Goal: Complete application form: Complete application form

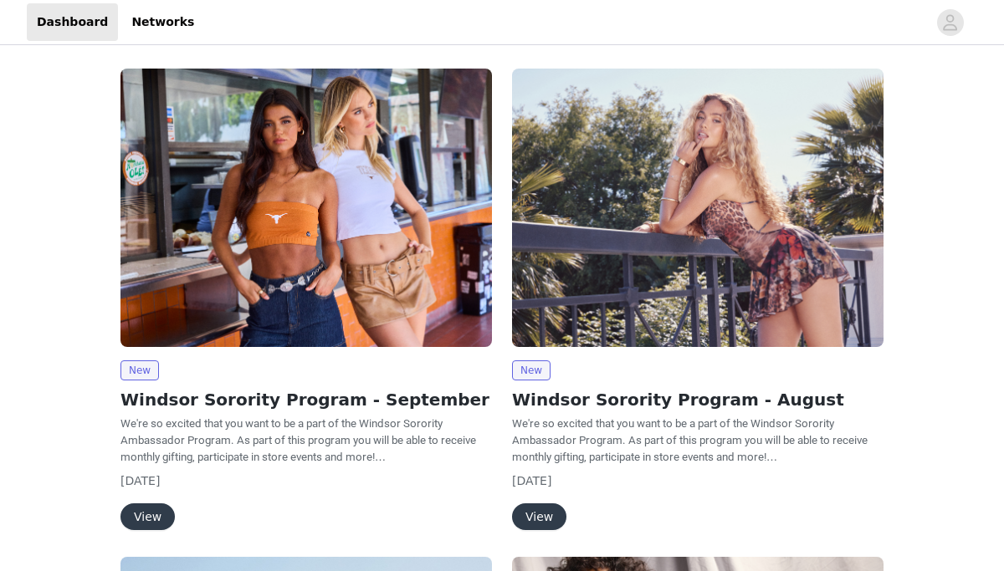
click at [149, 514] on button "View" at bounding box center [147, 516] width 54 height 27
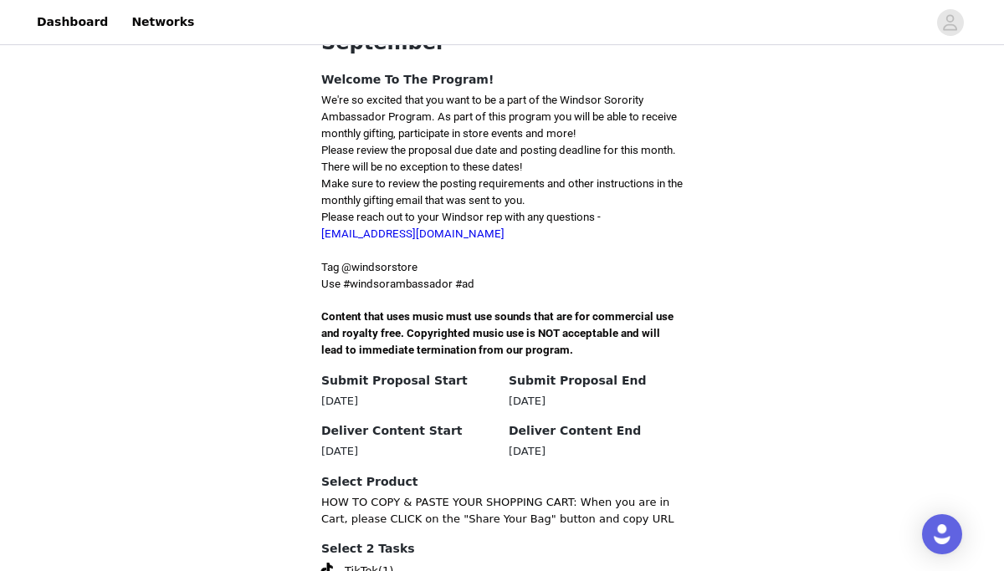
scroll to position [534, 0]
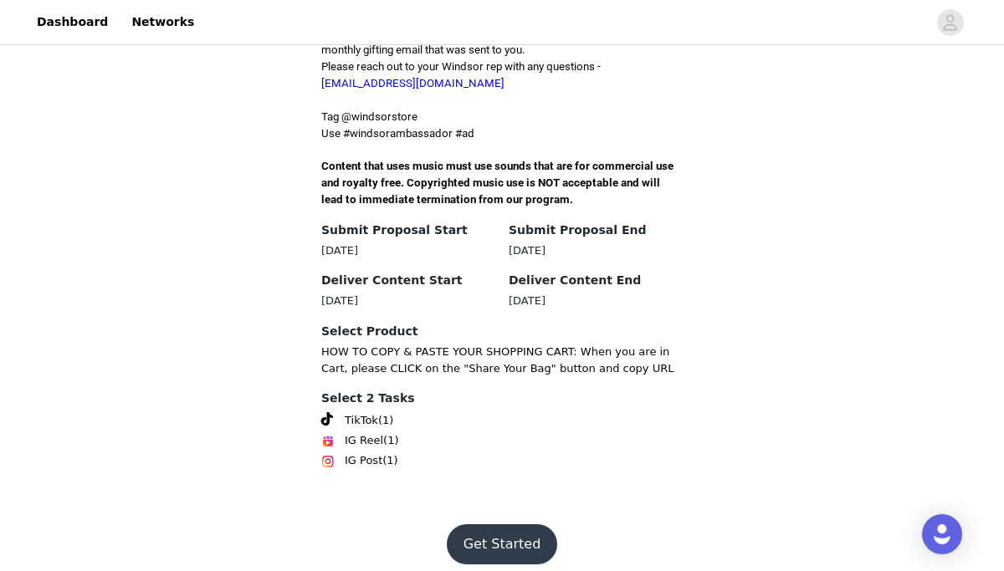
click at [498, 532] on button "Get Started" at bounding box center [502, 544] width 111 height 40
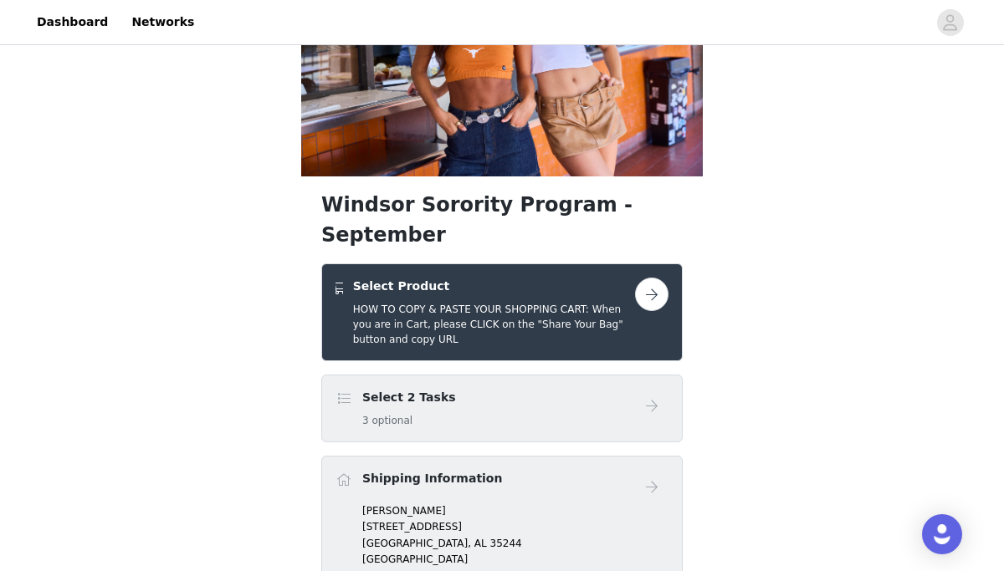
scroll to position [141, 0]
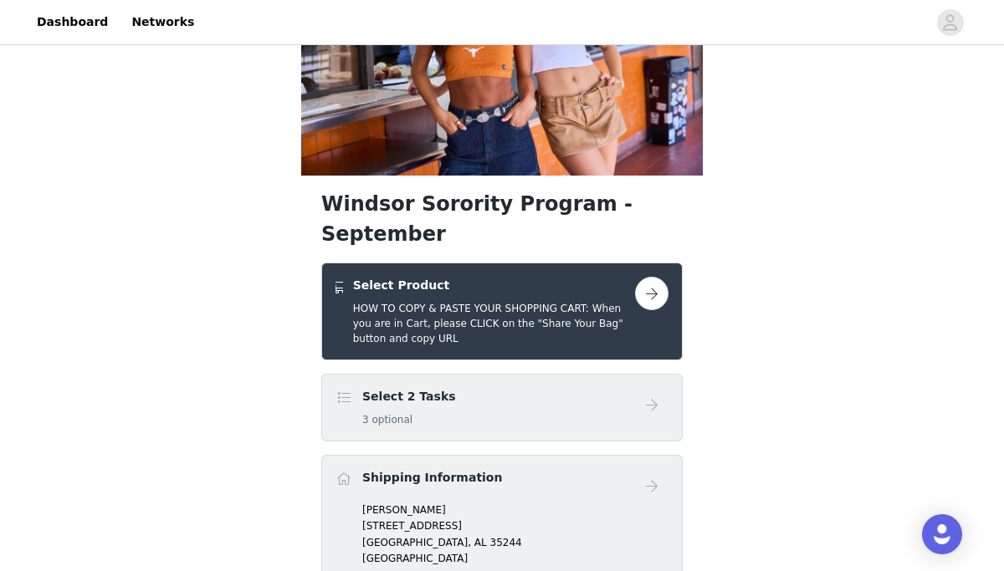
click at [651, 277] on button "button" at bounding box center [651, 293] width 33 height 33
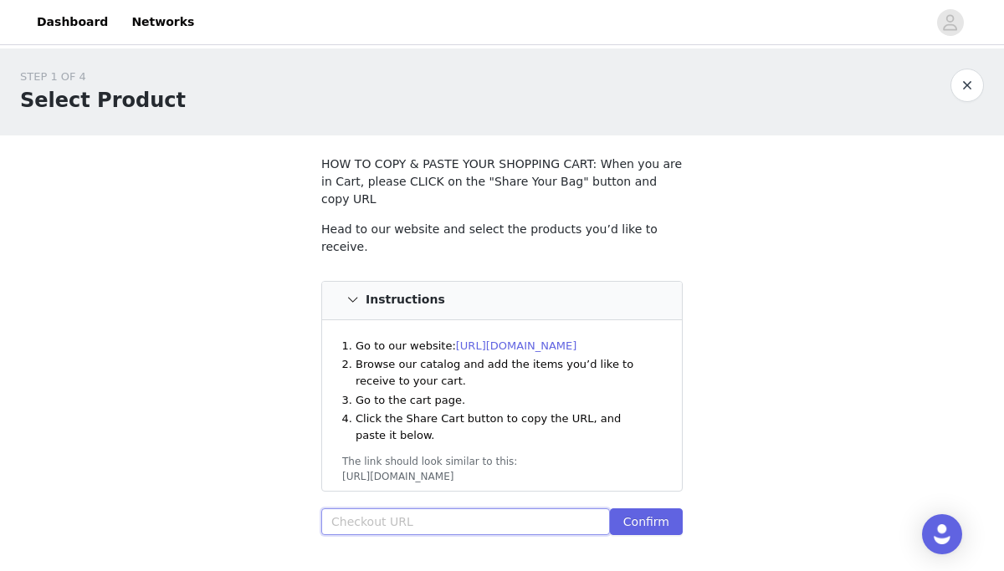
click at [427, 508] on input "text" at bounding box center [465, 521] width 289 height 27
paste input "https://www.windsorstore.com/cart/43238215778355:1,43317637742643:1,43311073951…"
type input "https://www.windsorstore.com/cart/43238215778355:1,43317637742643:1,43311073951…"
click at [637, 508] on button "Confirm" at bounding box center [646, 521] width 73 height 27
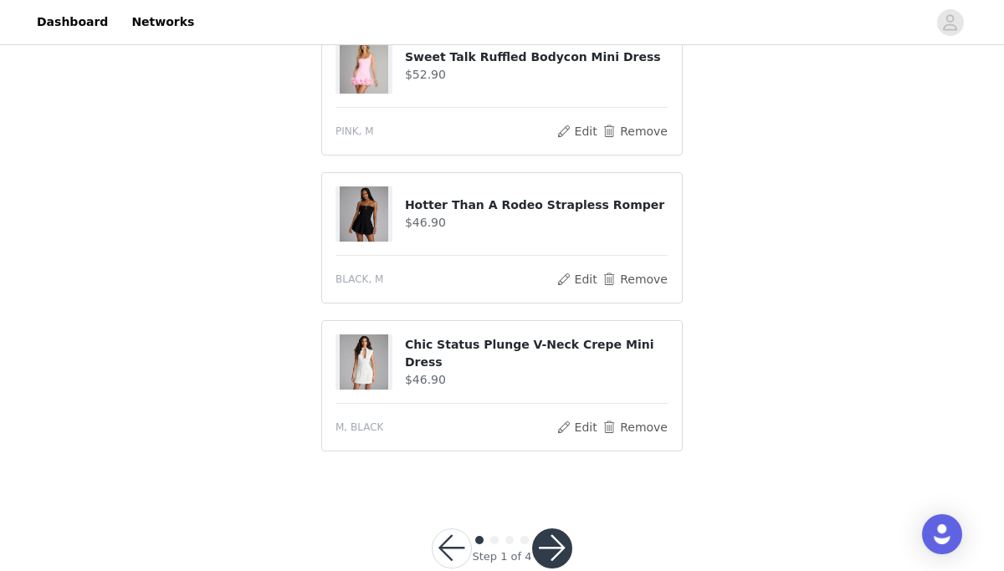
scroll to position [669, 0]
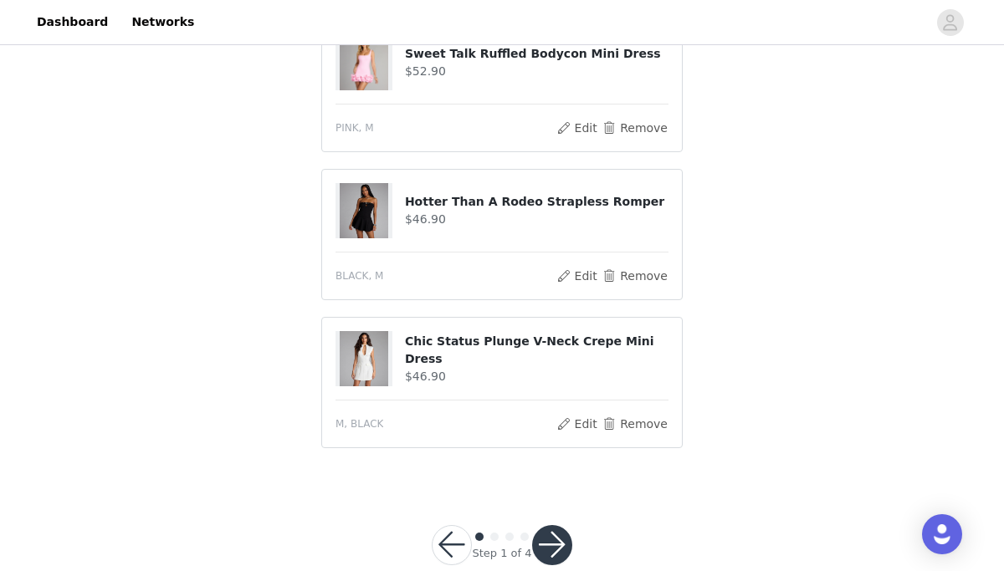
click at [556, 528] on button "button" at bounding box center [552, 545] width 40 height 40
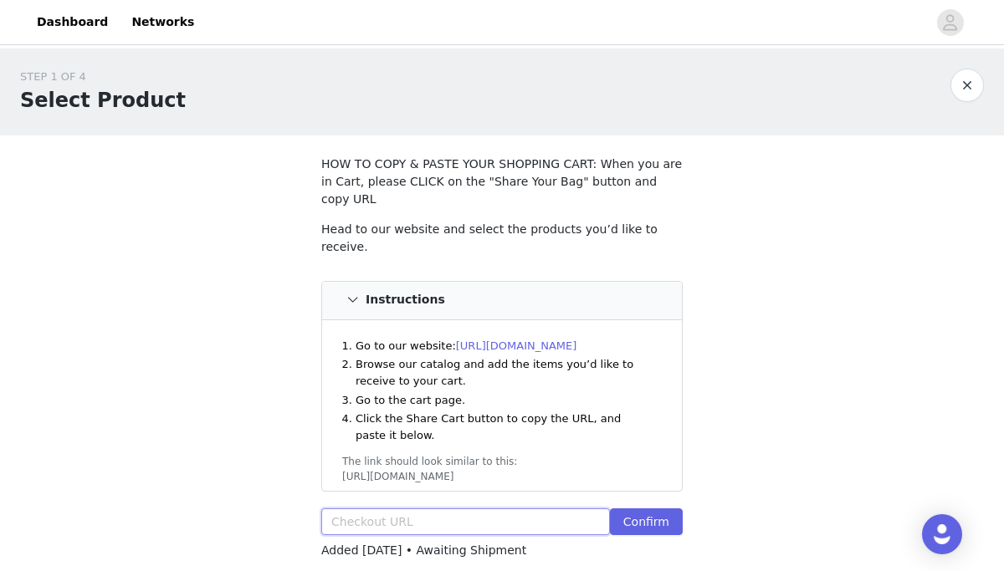
click at [420, 508] on input "text" at bounding box center [465, 521] width 289 height 27
paste input "https://www.windsorstore.com/cart/43474503565363:1,42310979780659:1,43350890151…"
type input "https://www.windsorstore.com/cart/43474503565363:1,42310979780659:1,43350890151…"
click at [637, 508] on button "Confirm" at bounding box center [646, 521] width 73 height 27
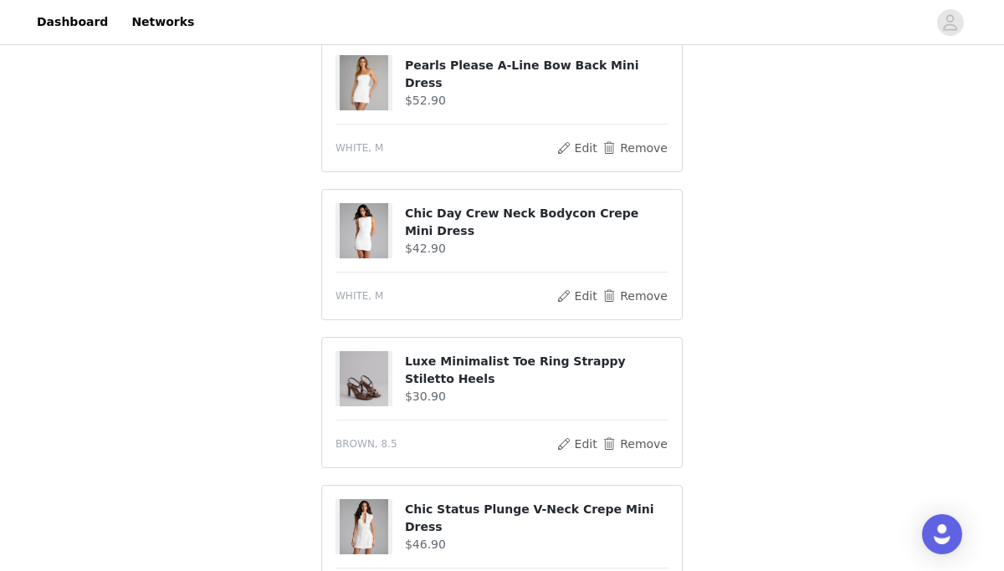
scroll to position [1090, 0]
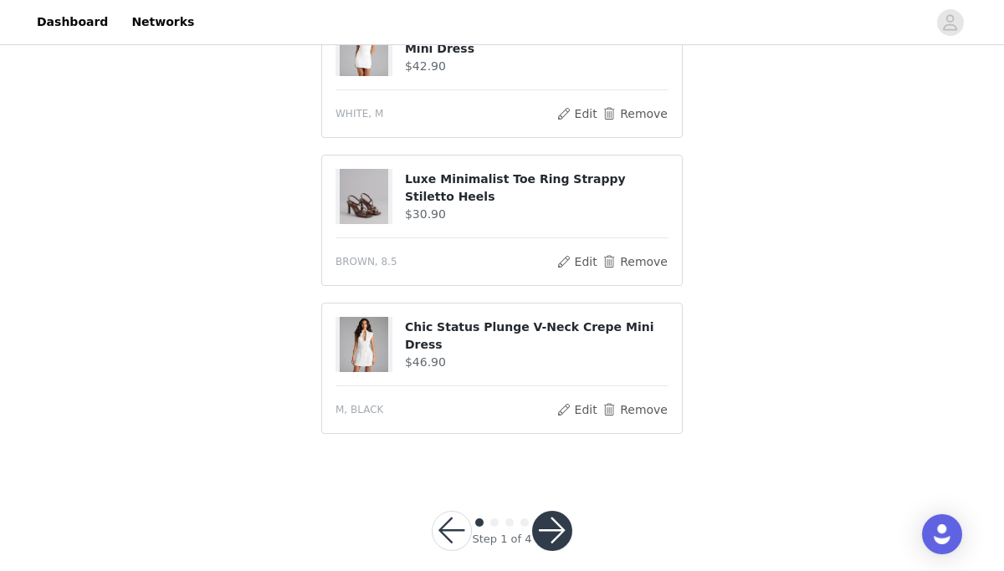
click at [556, 511] on button "button" at bounding box center [552, 531] width 40 height 40
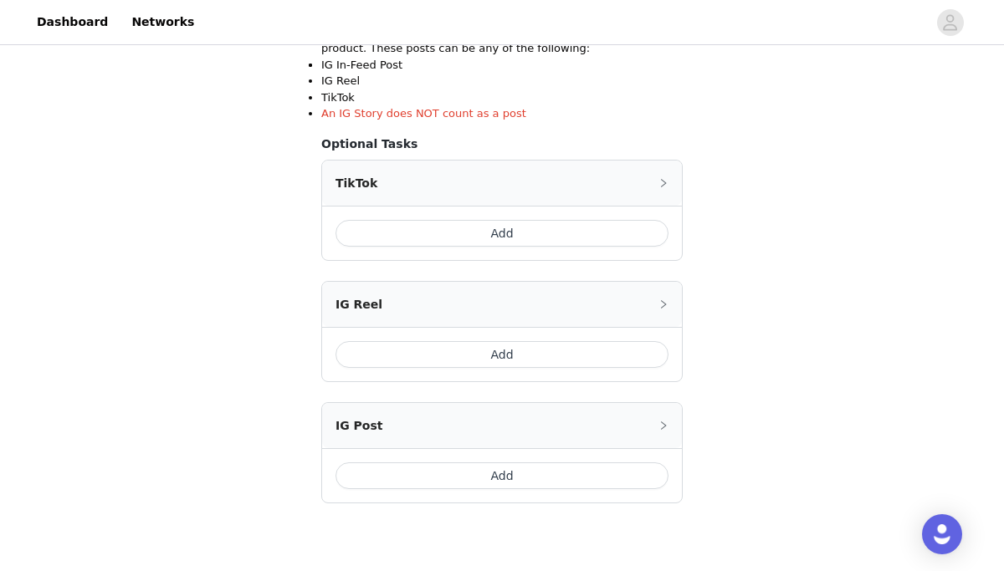
scroll to position [439, 0]
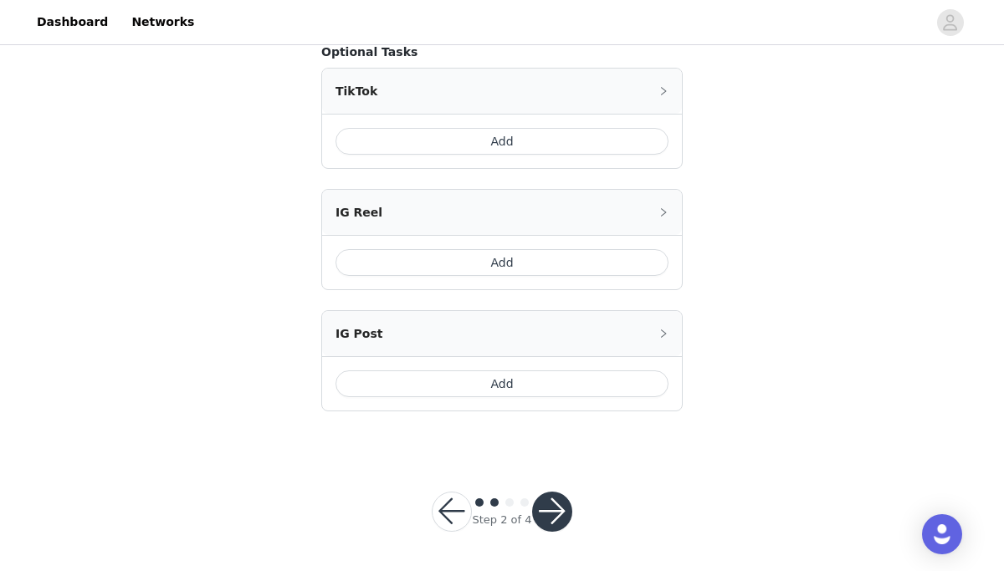
click at [562, 518] on button "button" at bounding box center [552, 512] width 40 height 40
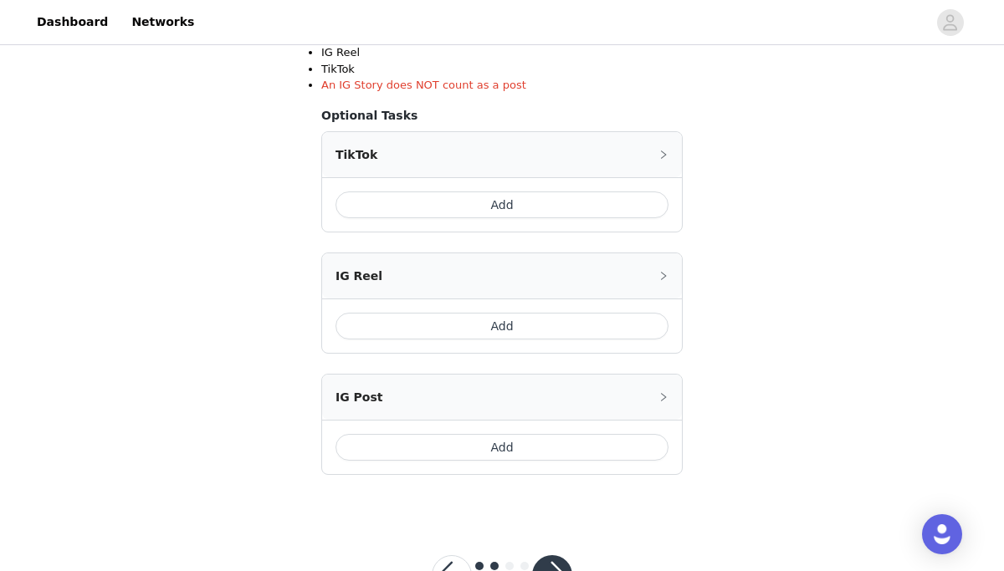
scroll to position [365, 0]
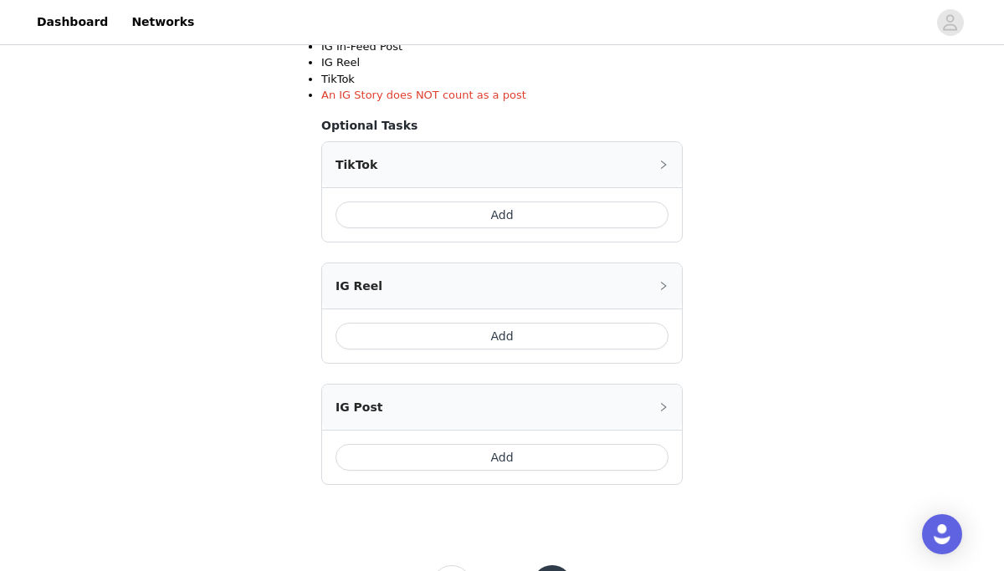
click at [502, 217] on button "Add" at bounding box center [501, 215] width 333 height 27
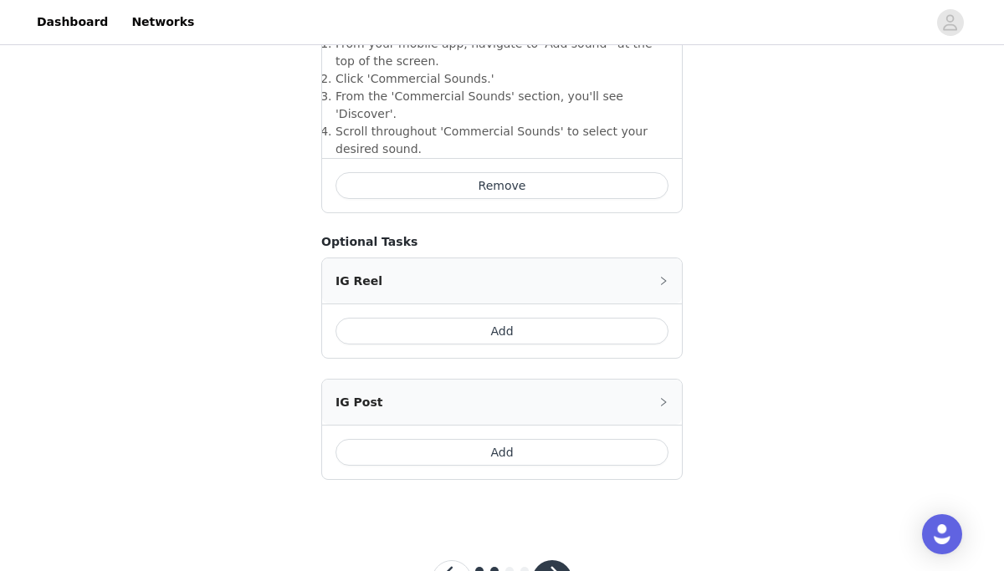
scroll to position [691, 0]
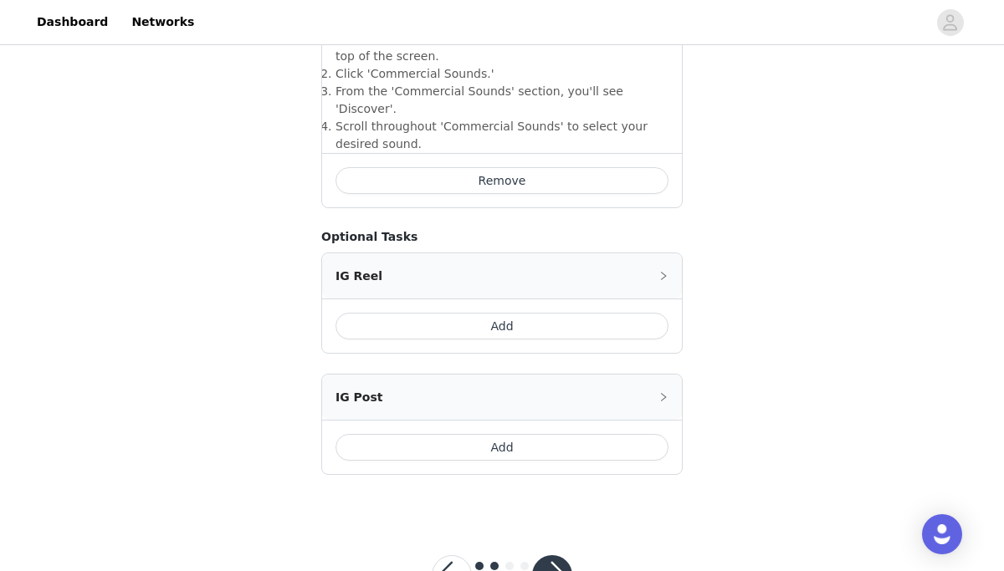
click at [498, 434] on button "Add" at bounding box center [501, 447] width 333 height 27
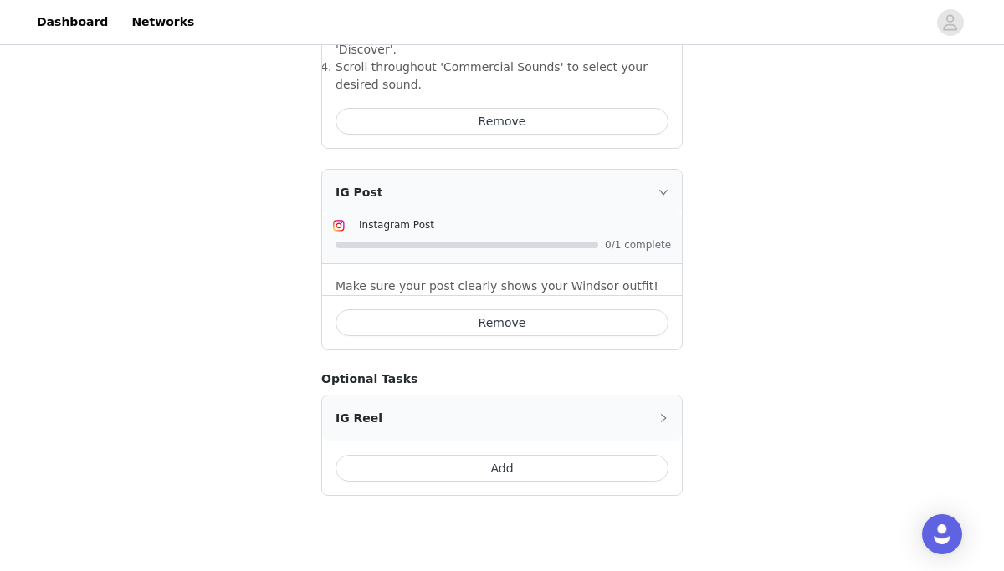
scroll to position [800, 0]
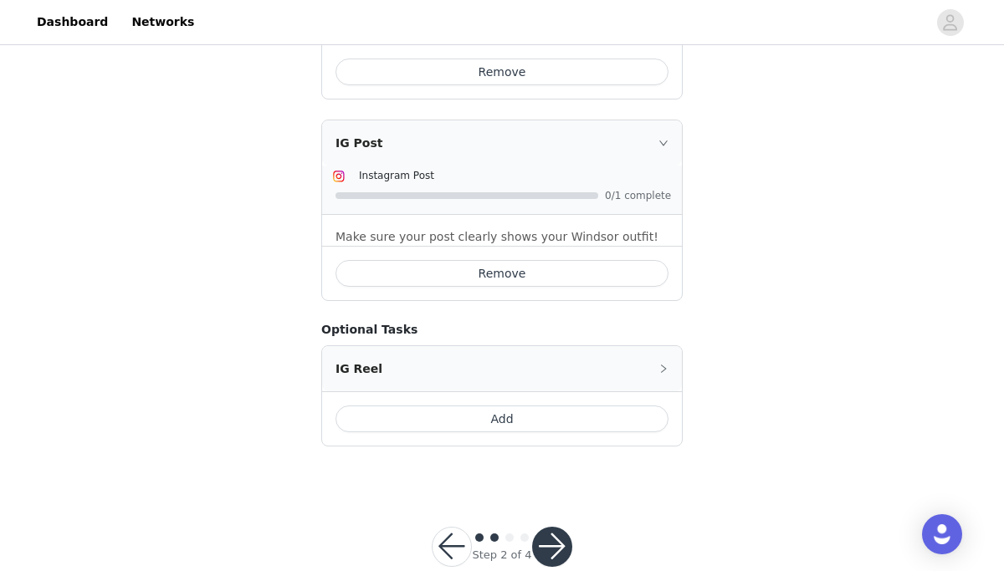
click at [555, 527] on button "button" at bounding box center [552, 547] width 40 height 40
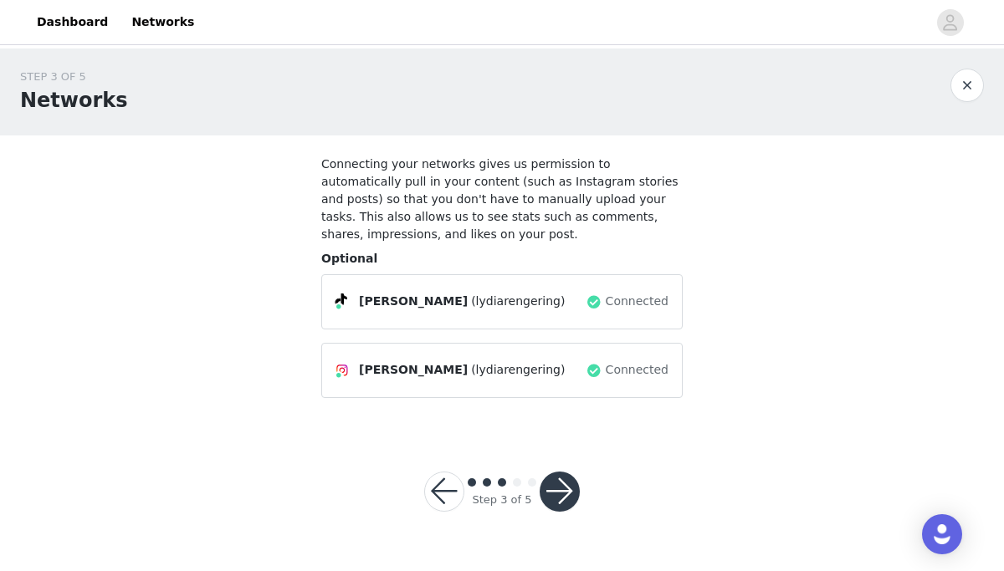
click at [564, 494] on button "button" at bounding box center [559, 492] width 40 height 40
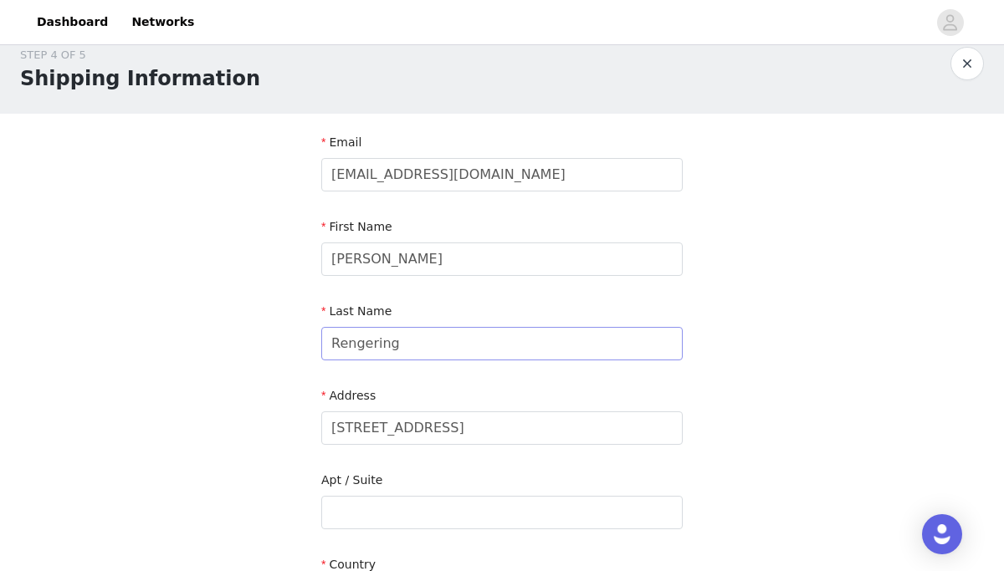
scroll to position [18, 0]
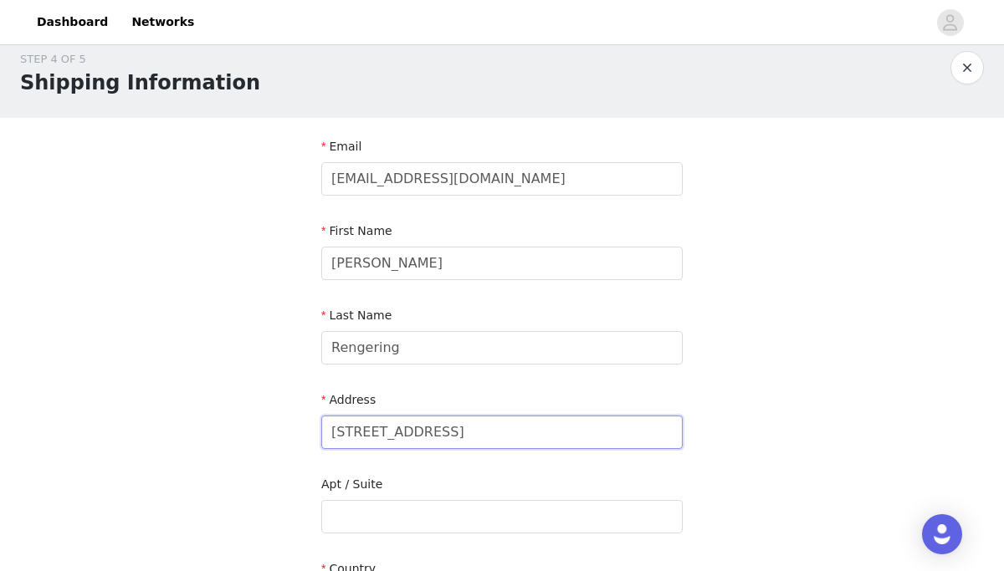
drag, startPoint x: 457, startPoint y: 436, endPoint x: 314, endPoint y: 430, distance: 142.3
click at [314, 430] on section "Email lrengering@yahoo.com First Name Lydia Last Name Rengering Address 132 Sou…" at bounding box center [501, 560] width 401 height 885
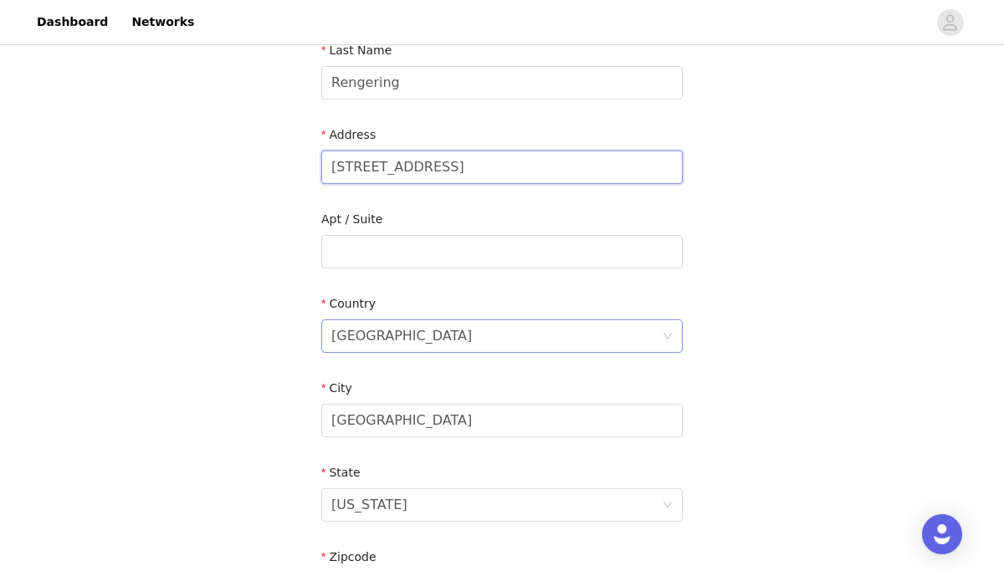
scroll to position [292, 0]
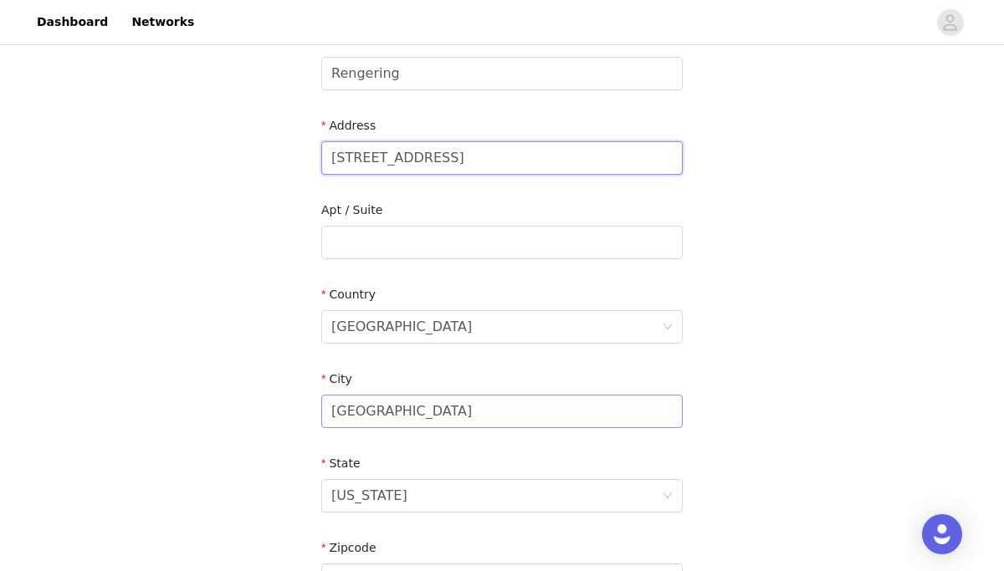
type input "607 13th street"
drag, startPoint x: 410, startPoint y: 417, endPoint x: 284, endPoint y: 417, distance: 125.4
click at [285, 417] on div "STEP 4 OF 5 Shipping Information Email lrengering@yahoo.com First Name Lydia La…" at bounding box center [502, 243] width 1004 height 972
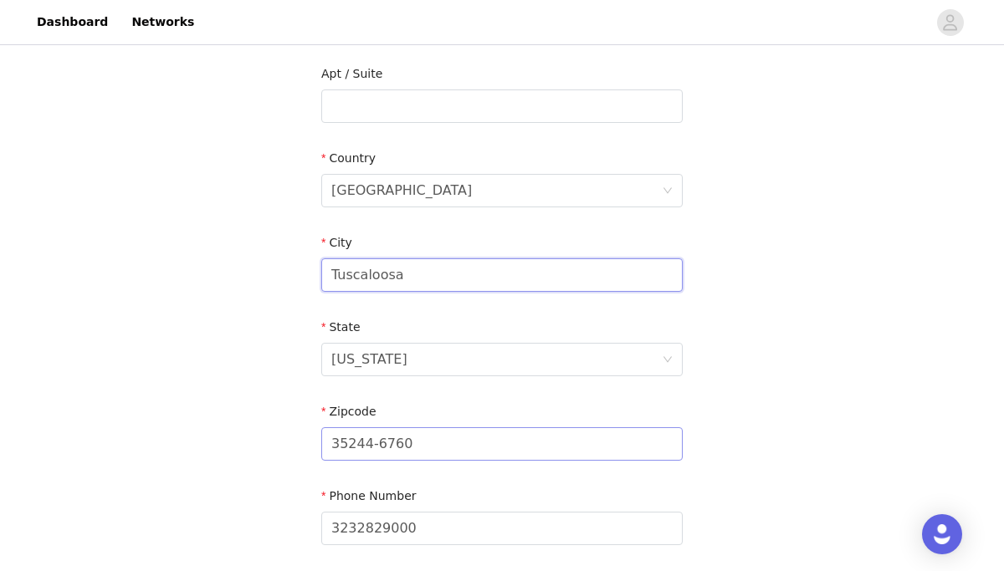
scroll to position [455, 0]
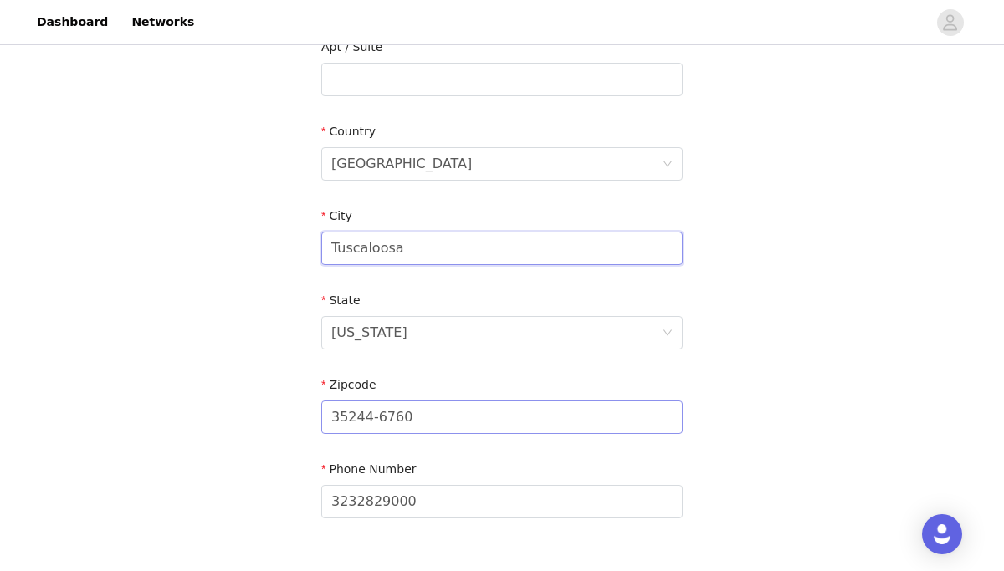
type input "Tuscaloosa"
drag, startPoint x: 428, startPoint y: 420, endPoint x: 278, endPoint y: 417, distance: 149.7
click at [278, 418] on div "STEP 4 OF 5 Shipping Information Email lrengering@yahoo.com First Name Lydia La…" at bounding box center [502, 80] width 1004 height 972
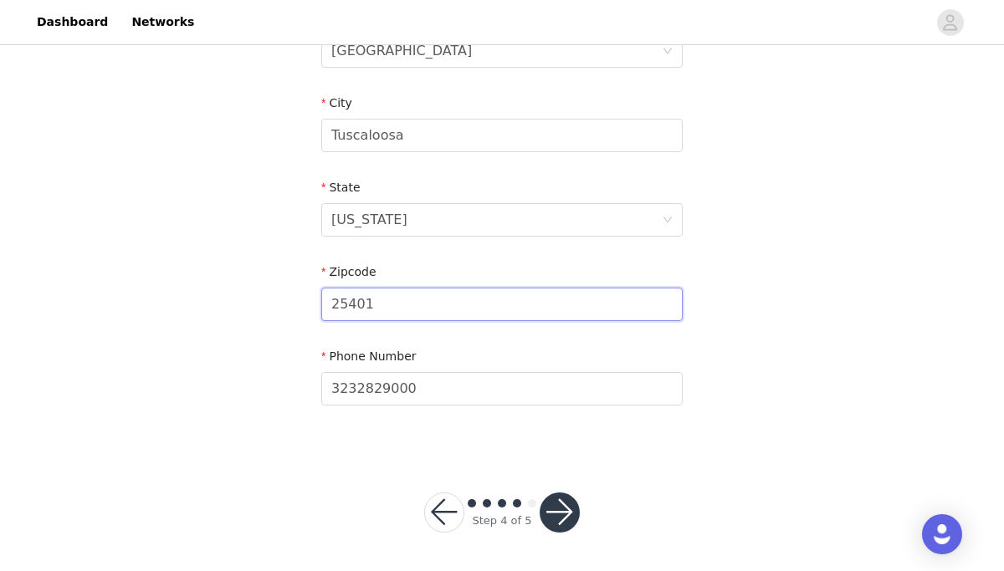
scroll to position [569, 0]
click at [341, 301] on input "25401" at bounding box center [501, 303] width 361 height 33
type input "35401"
drag, startPoint x: 447, startPoint y: 397, endPoint x: 287, endPoint y: 395, distance: 159.8
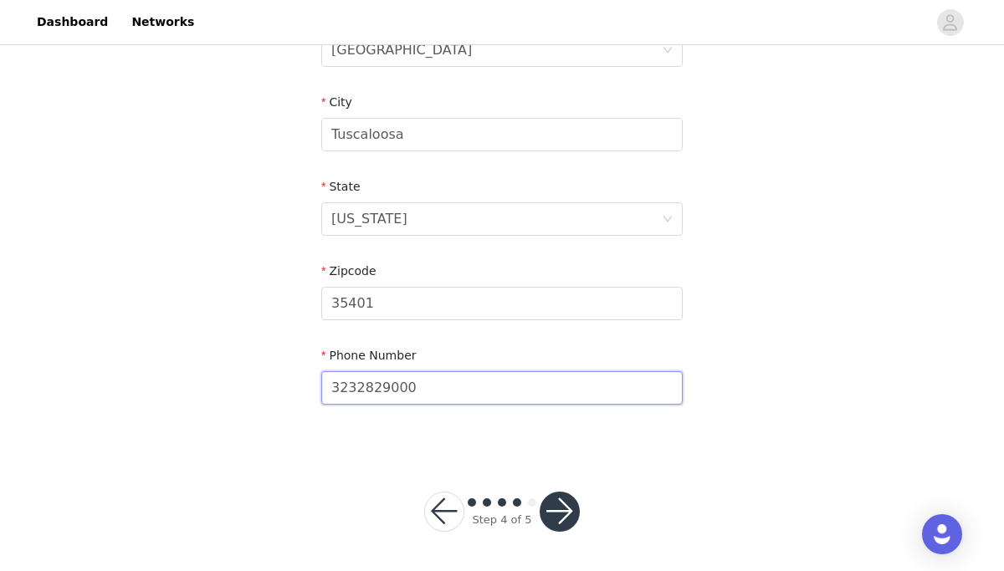
drag, startPoint x: 427, startPoint y: 390, endPoint x: 284, endPoint y: 386, distance: 143.9
type input "2058210688"
click at [554, 505] on button "button" at bounding box center [559, 512] width 40 height 40
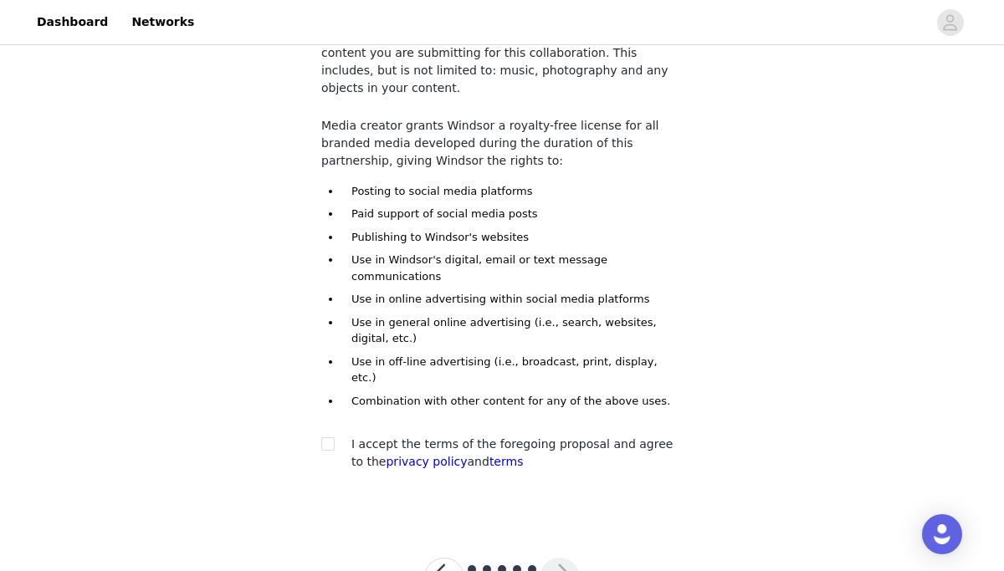
scroll to position [163, 0]
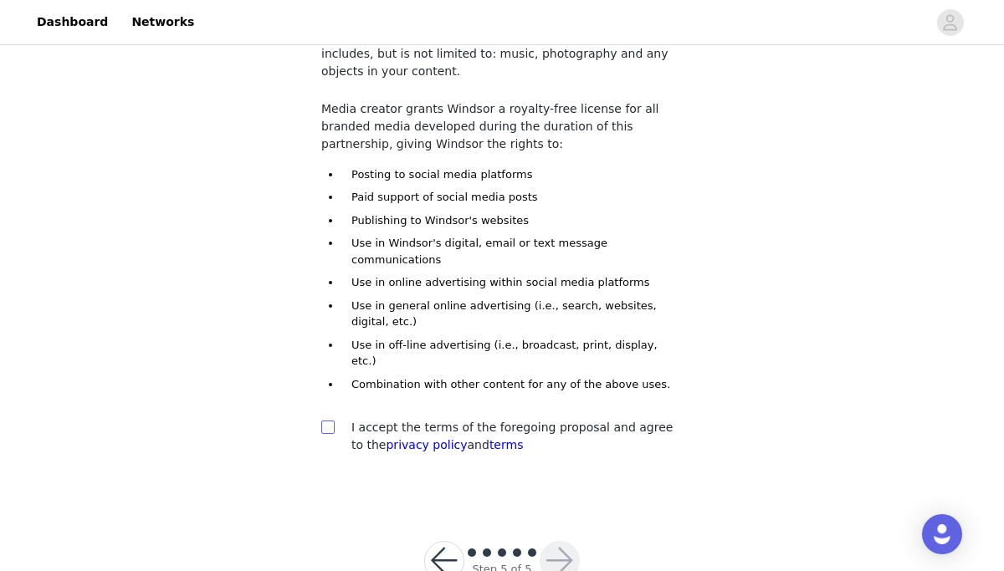
click at [327, 421] on span at bounding box center [327, 427] width 13 height 13
click at [327, 421] on input "checkbox" at bounding box center [327, 427] width 12 height 12
checkbox input "true"
click at [563, 541] on button "button" at bounding box center [559, 561] width 40 height 40
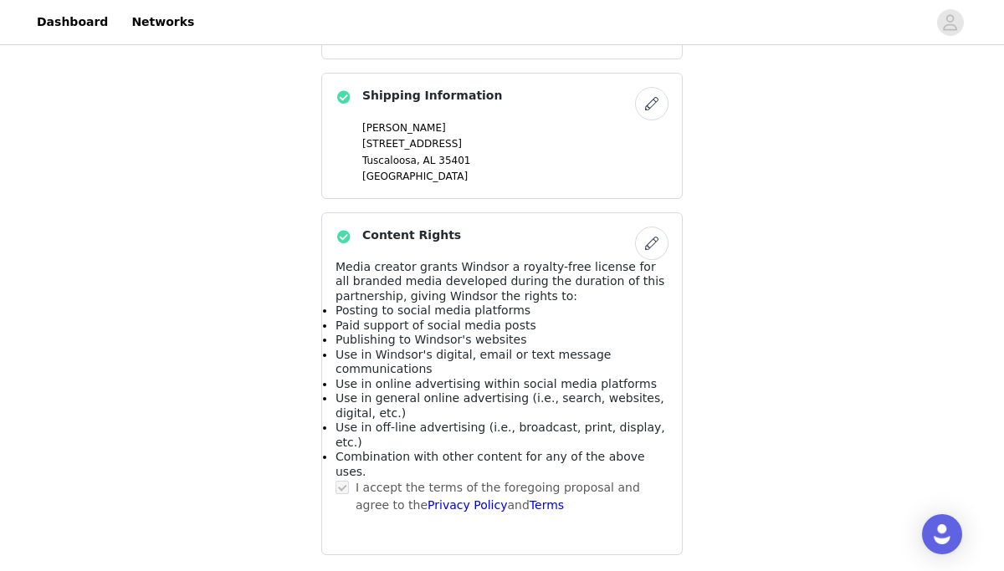
scroll to position [1170, 0]
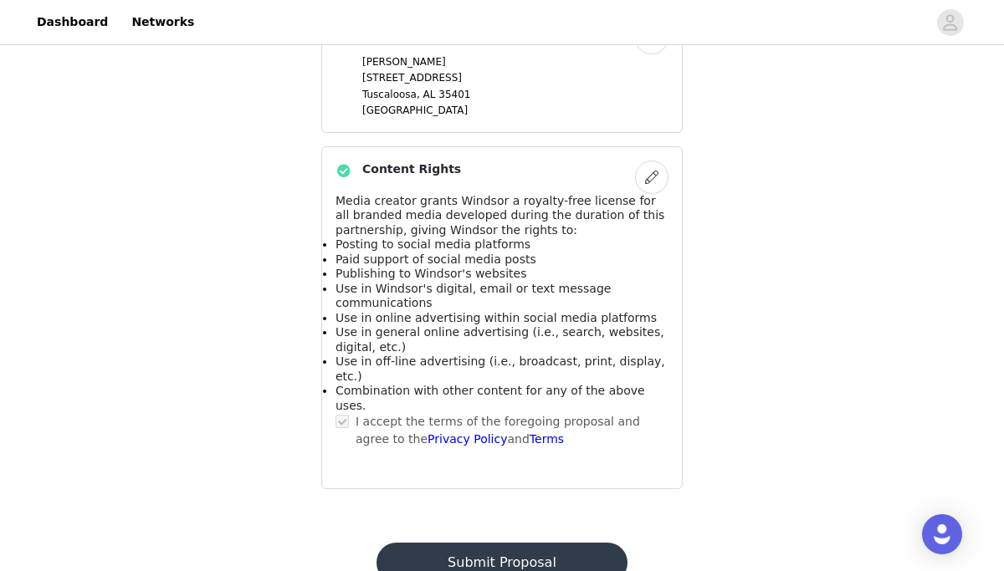
click at [516, 543] on button "Submit Proposal" at bounding box center [501, 563] width 250 height 40
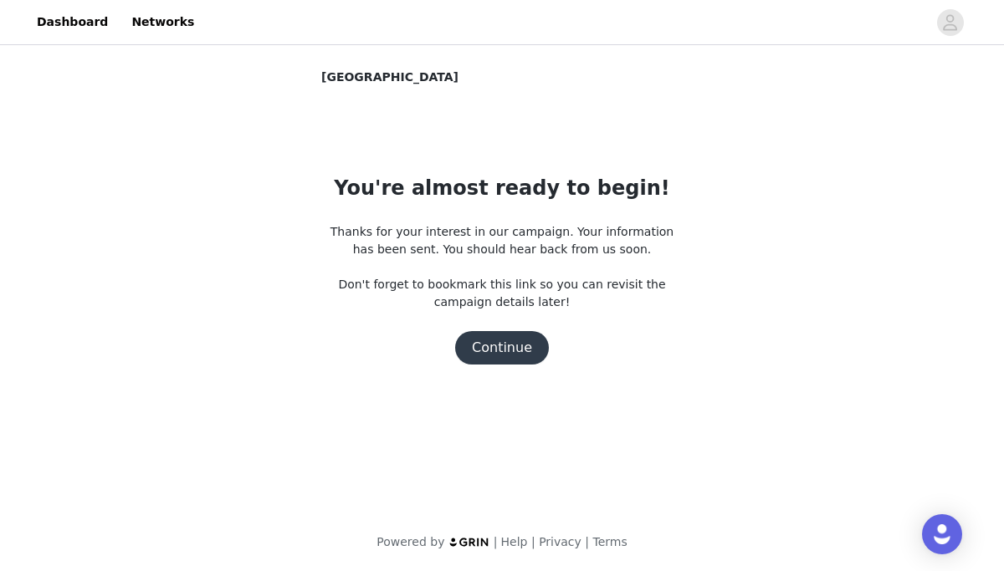
scroll to position [0, 0]
click at [502, 349] on button "Continue" at bounding box center [502, 347] width 94 height 33
